Goal: Navigation & Orientation: Find specific page/section

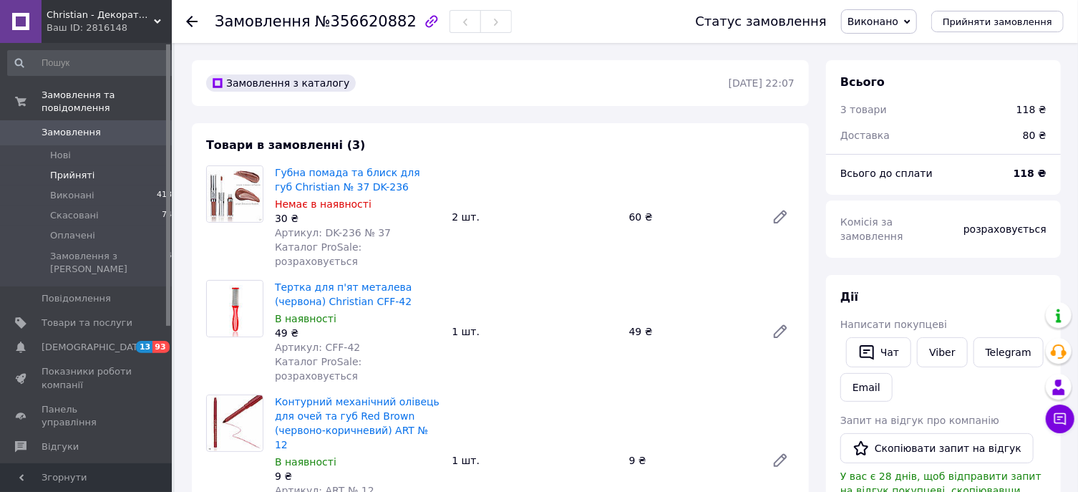
click at [114, 165] on li "Прийняті 2" at bounding box center [92, 175] width 185 height 20
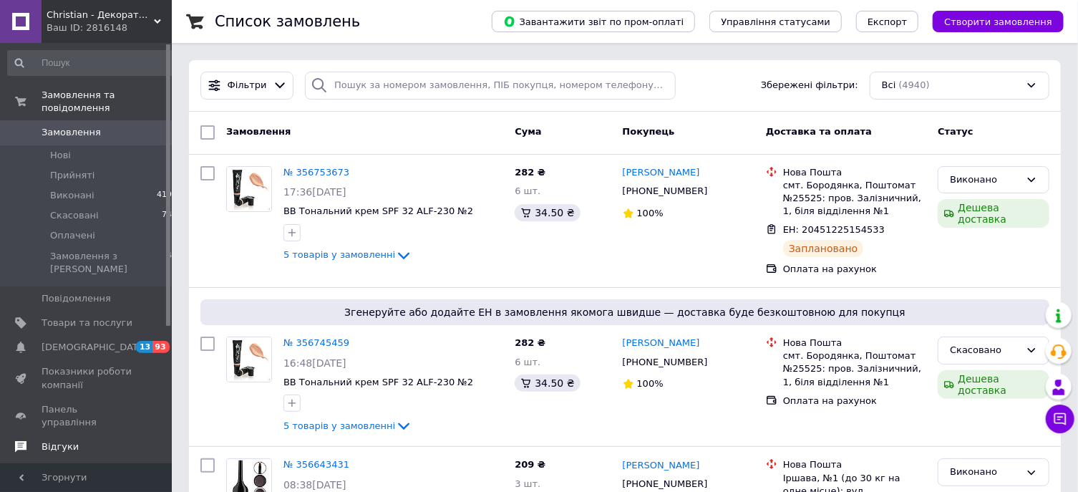
click at [40, 440] on span at bounding box center [21, 446] width 42 height 13
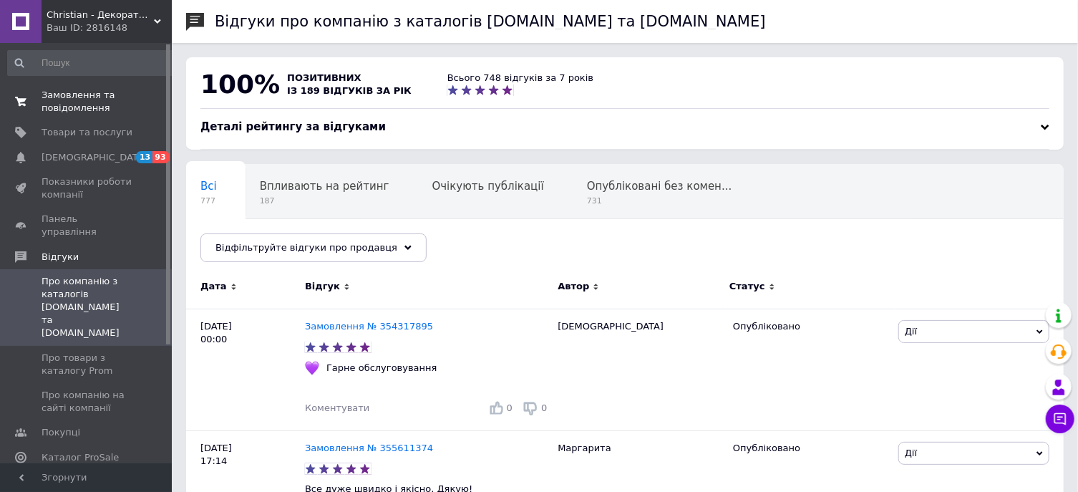
click at [82, 105] on span "Замовлення та повідомлення" at bounding box center [87, 102] width 91 height 26
